Goal: Find specific page/section

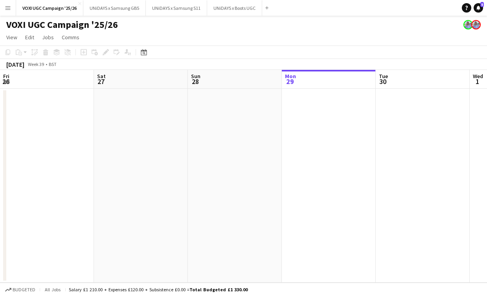
scroll to position [0, 188]
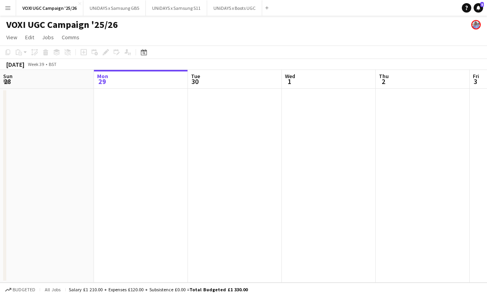
click at [9, 9] on app-icon "Menu" at bounding box center [8, 8] width 6 height 6
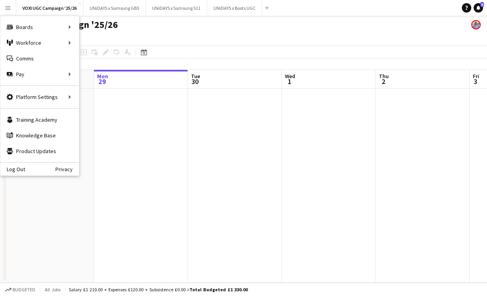
click at [264, 3] on div "Add" at bounding box center [266, 8] width 9 height 16
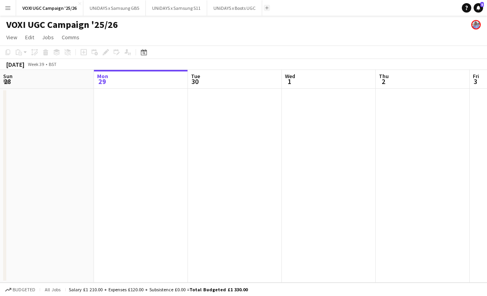
click at [267, 9] on button "Add" at bounding box center [267, 8] width 6 height 6
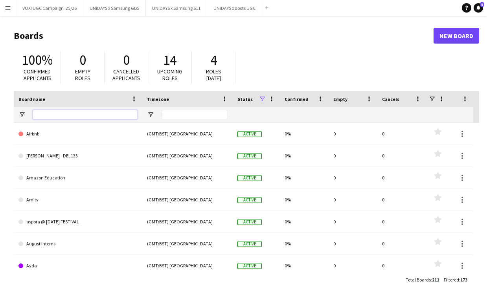
click at [122, 114] on input "Board name Filter Input" at bounding box center [85, 114] width 105 height 9
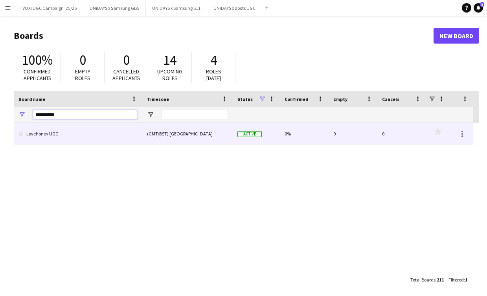
type input "**********"
click at [79, 135] on link "Lovehoney UGC" at bounding box center [77, 134] width 119 height 22
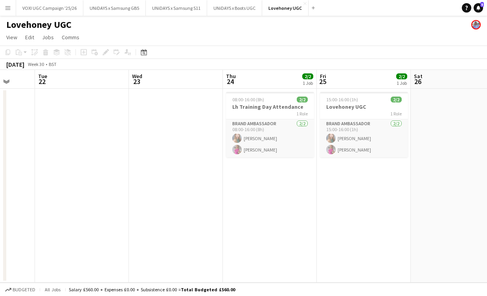
scroll to position [0, 342]
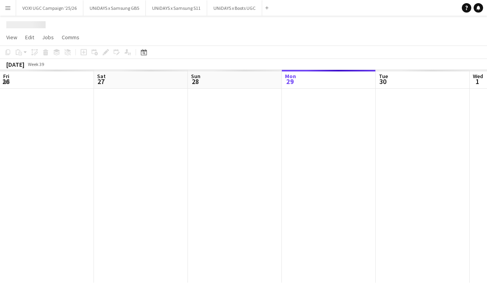
scroll to position [0, 188]
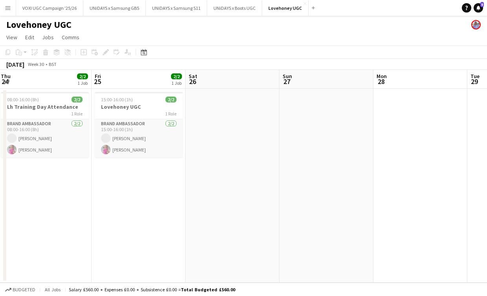
scroll to position [0, 192]
